Goal: Feedback & Contribution: Submit feedback/report problem

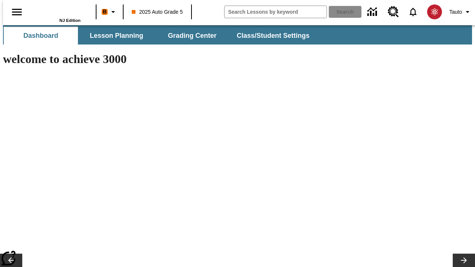
type input "-1"
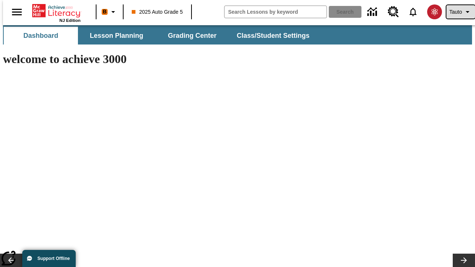
click at [457, 12] on span "Tauto" at bounding box center [456, 12] width 13 height 8
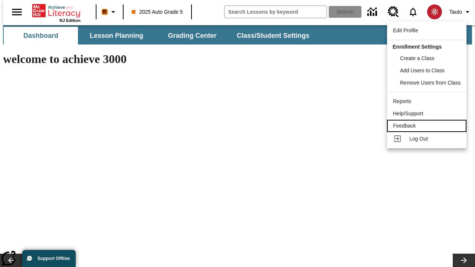
click at [428, 126] on div "Feedback" at bounding box center [427, 126] width 68 height 8
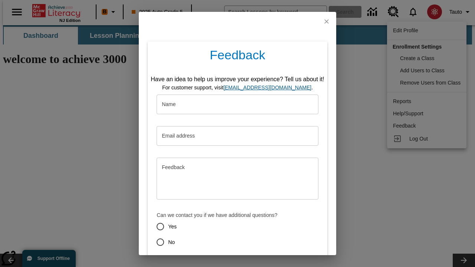
click at [199, 262] on button "Submit" at bounding box center [203, 269] width 29 height 14
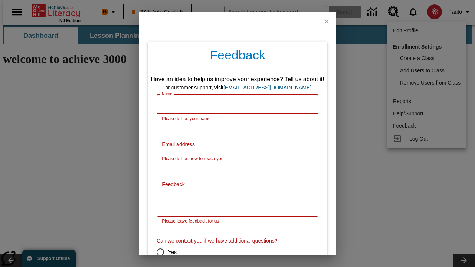
scroll to position [37, 0]
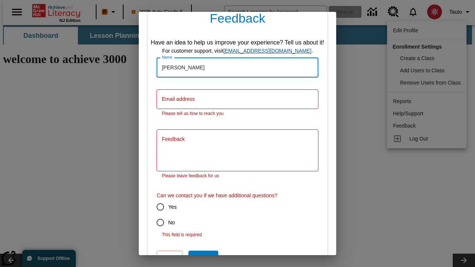
type input "[PERSON_NAME]"
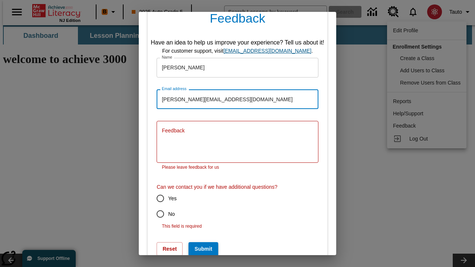
type input "[PERSON_NAME][EMAIL_ADDRESS][DOMAIN_NAME]"
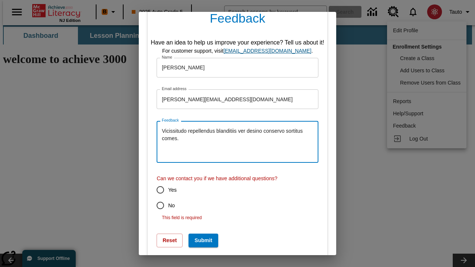
type textarea "Vicissitudo repellendus blanditiis ver desino conservo sortitus comes."
click at [155, 206] on input "No" at bounding box center [161, 206] width 16 height 16
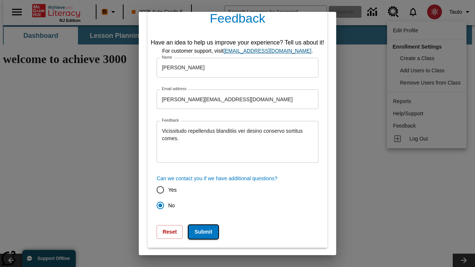
click at [199, 232] on button "Submit" at bounding box center [203, 232] width 29 height 14
radio input "false"
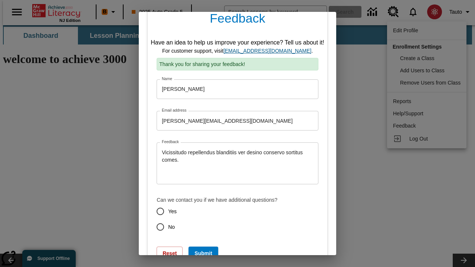
click at [270, 51] on link "[EMAIL_ADDRESS][DOMAIN_NAME]" at bounding box center [268, 51] width 88 height 6
